Goal: Task Accomplishment & Management: Manage account settings

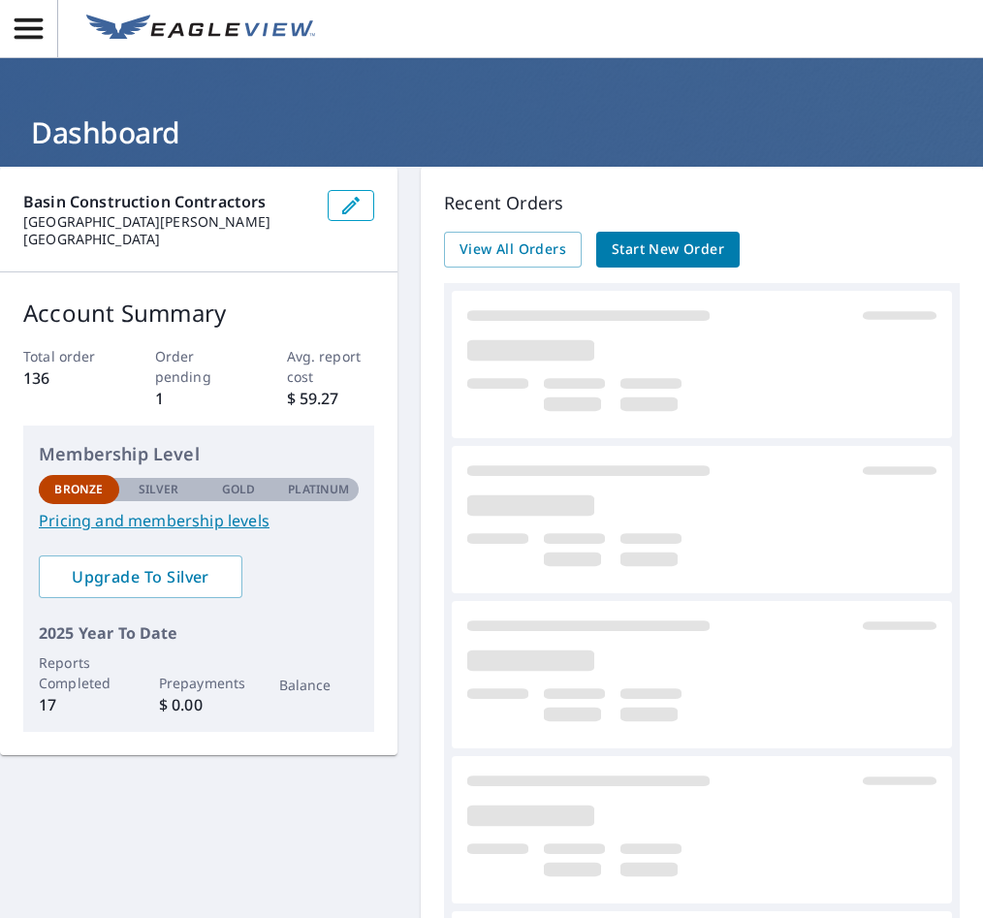
click at [195, 518] on link "Pricing and membership levels" at bounding box center [199, 520] width 320 height 23
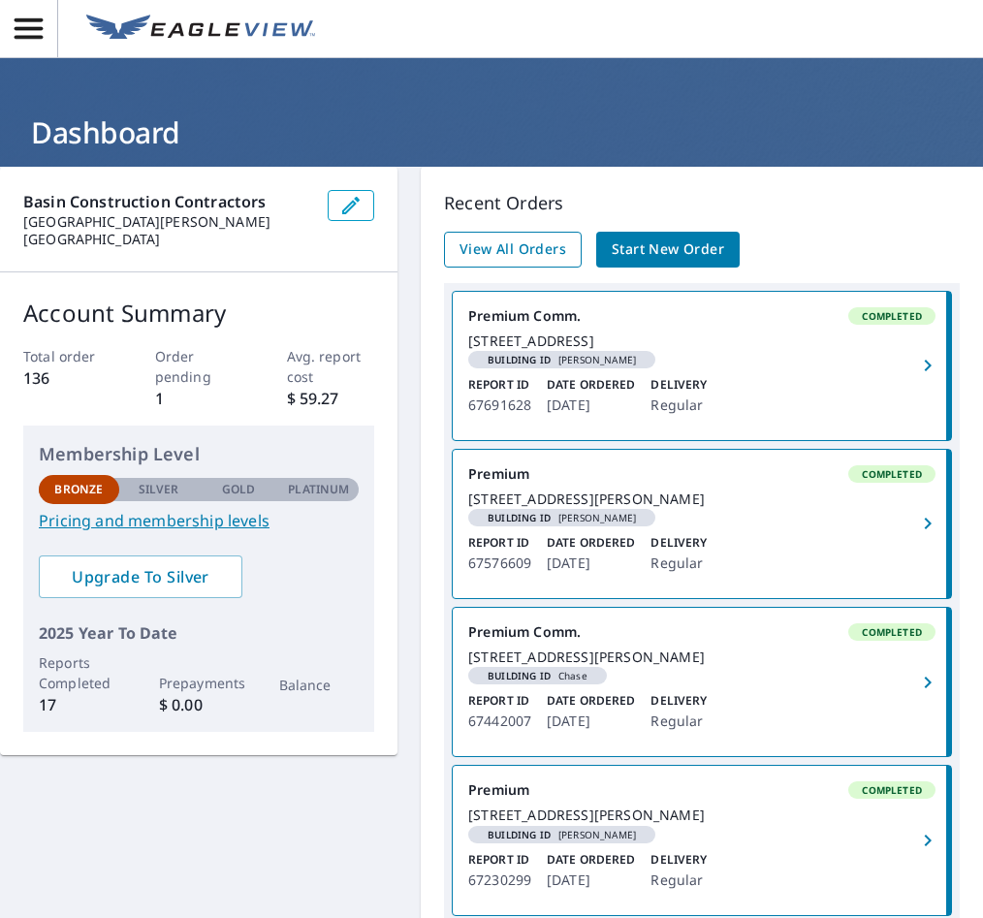
click at [509, 252] on span "View All Orders" at bounding box center [512, 249] width 107 height 24
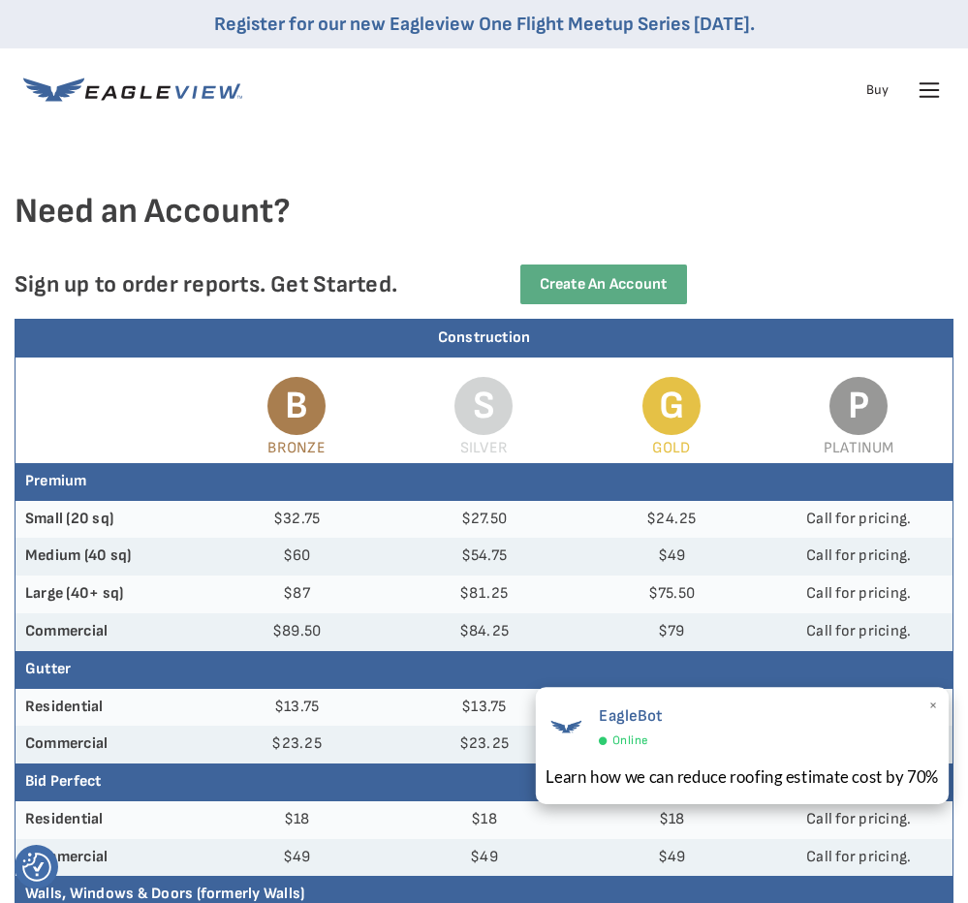
click at [935, 706] on span "×" at bounding box center [934, 707] width 11 height 29
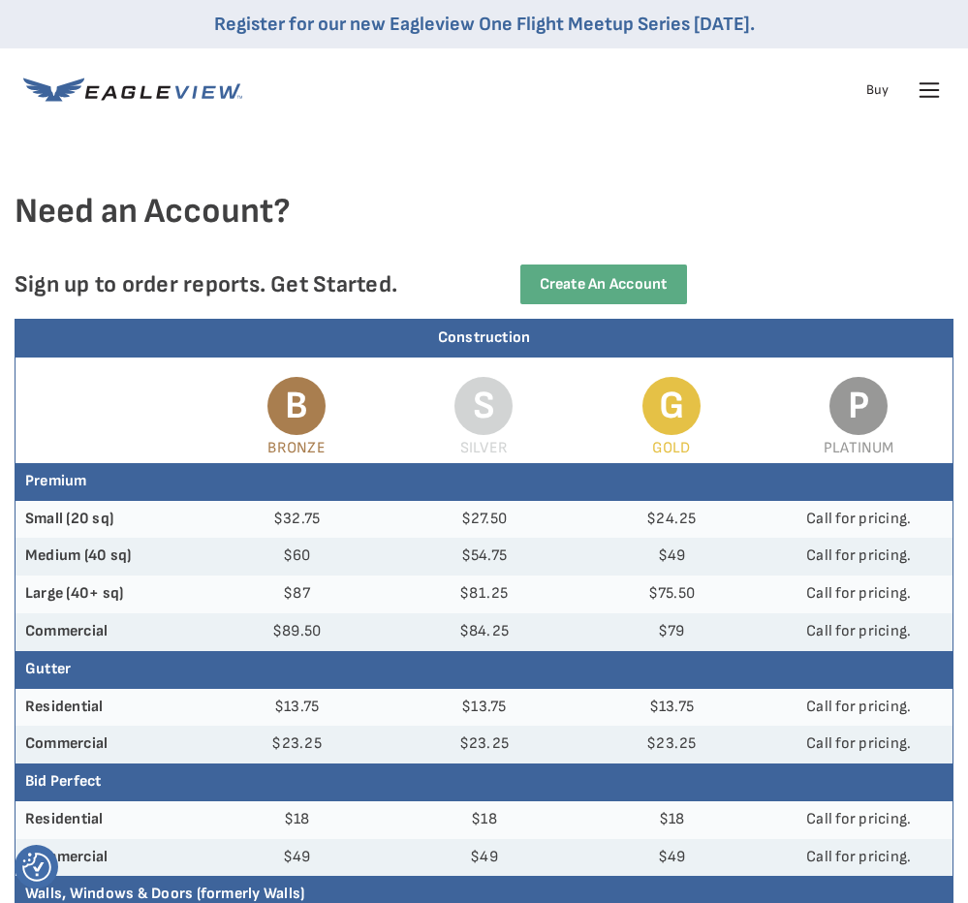
click at [424, 151] on div at bounding box center [484, 161] width 939 height 58
